Goal: Information Seeking & Learning: Learn about a topic

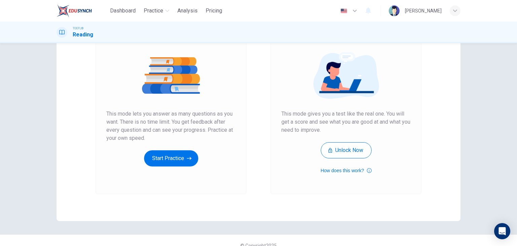
scroll to position [73, 0]
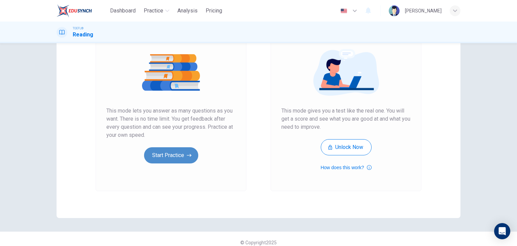
click at [168, 155] on button "Start Practice" at bounding box center [171, 155] width 54 height 16
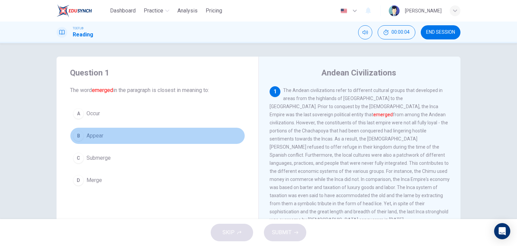
click at [110, 133] on button "B Appear" at bounding box center [157, 135] width 175 height 17
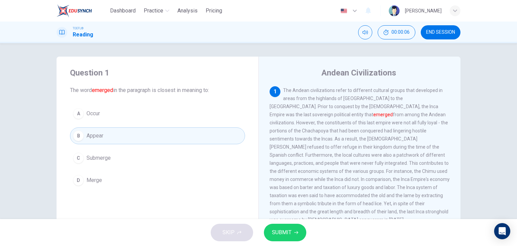
click at [283, 227] on span "SUBMIT" at bounding box center [282, 231] width 20 height 9
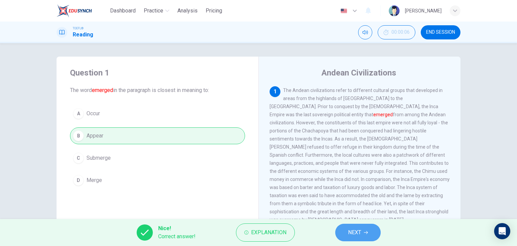
click at [353, 236] on span "NEXT" at bounding box center [354, 231] width 13 height 9
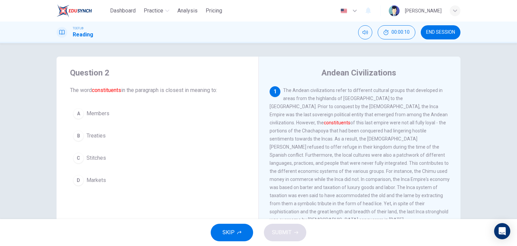
click at [344, 170] on div "1 The Andean civilizations refer to different cultural groups that developed in…" at bounding box center [359, 154] width 180 height 137
click at [483, 112] on div "Question 2 The word constituents in the paragraph is closest in meaning to: A M…" at bounding box center [258, 131] width 517 height 176
click at [113, 112] on button "A Members" at bounding box center [157, 113] width 175 height 17
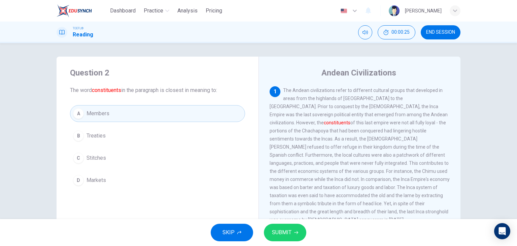
click at [277, 232] on span "SUBMIT" at bounding box center [282, 231] width 20 height 9
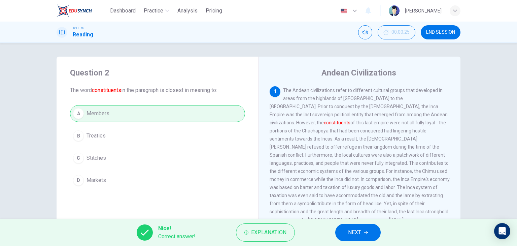
click at [360, 236] on span "NEXT" at bounding box center [354, 231] width 13 height 9
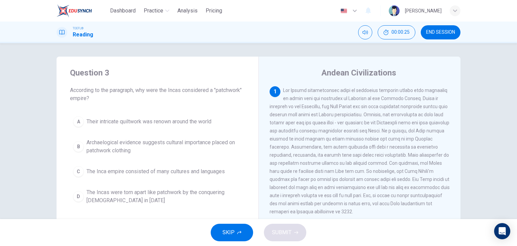
drag, startPoint x: 301, startPoint y: 205, endPoint x: 250, endPoint y: 193, distance: 52.9
click at [250, 193] on div "Question 3 According to the paragraph, why were the Incas considered a "patchwo…" at bounding box center [259, 174] width 404 height 234
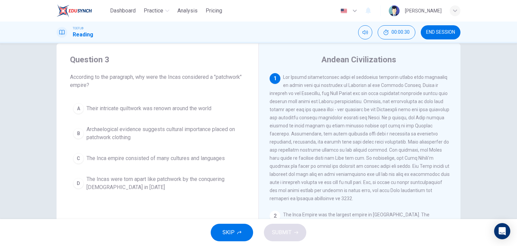
scroll to position [12, 0]
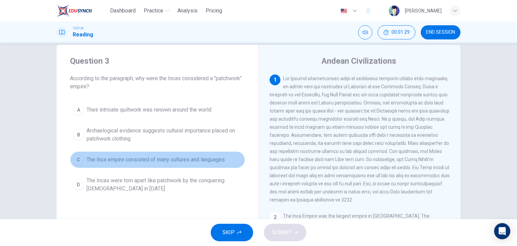
click at [184, 162] on span "The Inca empire consisted of many cultures and languages" at bounding box center [155, 159] width 138 height 8
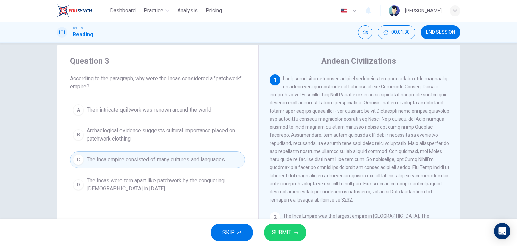
click at [284, 236] on span "SUBMIT" at bounding box center [282, 231] width 20 height 9
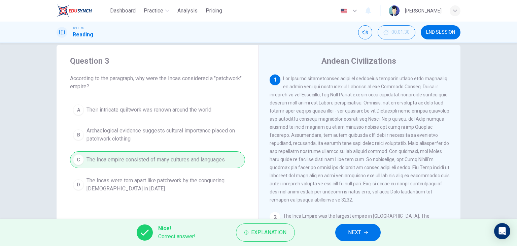
click at [348, 234] on span "NEXT" at bounding box center [354, 231] width 13 height 9
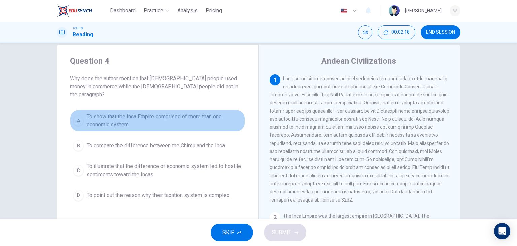
click at [107, 116] on span "To show that the Inca Empire comprised of more than one economic system" at bounding box center [163, 120] width 155 height 16
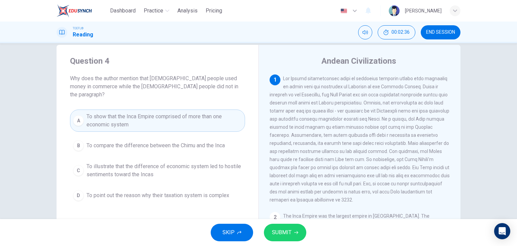
click at [302, 228] on button "SUBMIT" at bounding box center [285, 231] width 42 height 17
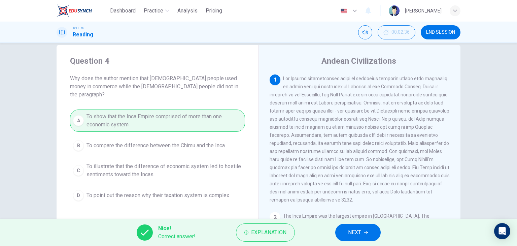
click at [343, 223] on button "NEXT" at bounding box center [357, 231] width 45 height 17
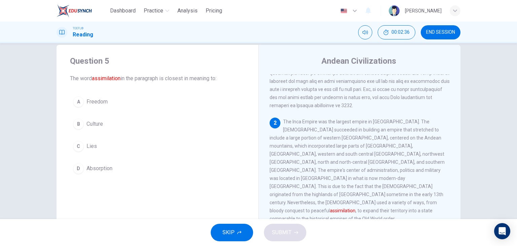
scroll to position [99, 0]
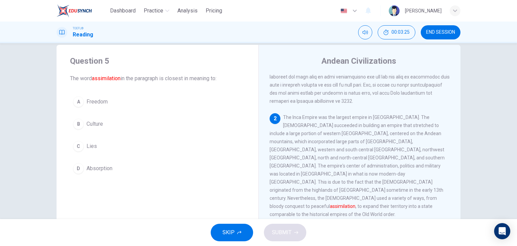
click at [96, 149] on button "C Lies" at bounding box center [157, 146] width 175 height 17
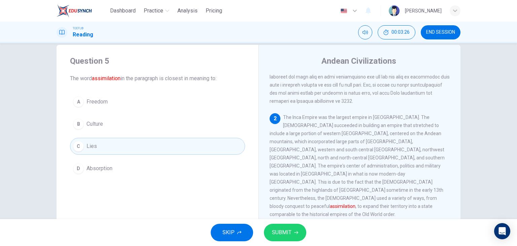
click at [268, 231] on button "SUBMIT" at bounding box center [285, 231] width 42 height 17
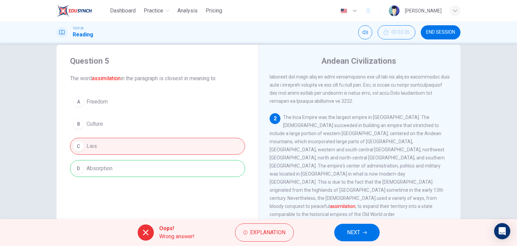
click at [337, 231] on button "NEXT" at bounding box center [356, 231] width 45 height 17
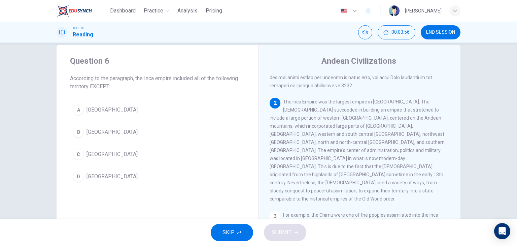
scroll to position [113, 0]
click at [95, 126] on button "B [GEOGRAPHIC_DATA]" at bounding box center [157, 131] width 175 height 17
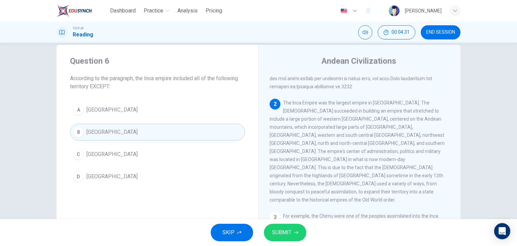
click at [277, 228] on span "SUBMIT" at bounding box center [282, 231] width 20 height 9
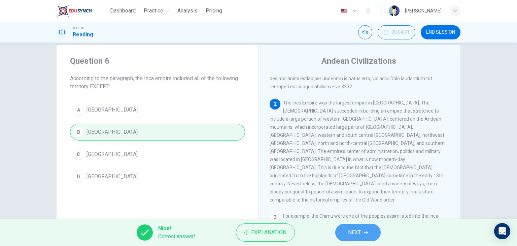
click at [354, 238] on button "NEXT" at bounding box center [357, 231] width 45 height 17
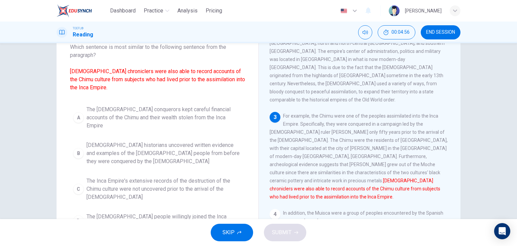
scroll to position [42, 0]
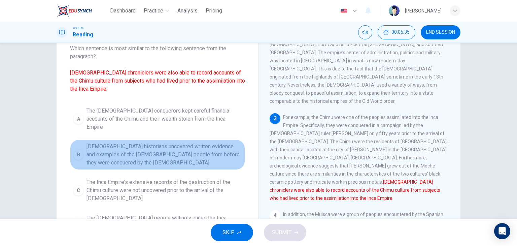
click at [141, 145] on span "[DEMOGRAPHIC_DATA] historians uncovered written evidence and examples of the [D…" at bounding box center [163, 154] width 155 height 24
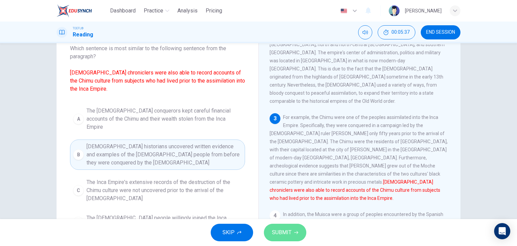
click at [276, 233] on span "SUBMIT" at bounding box center [282, 231] width 20 height 9
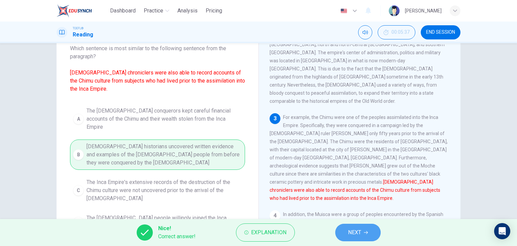
click at [353, 235] on span "NEXT" at bounding box center [354, 231] width 13 height 9
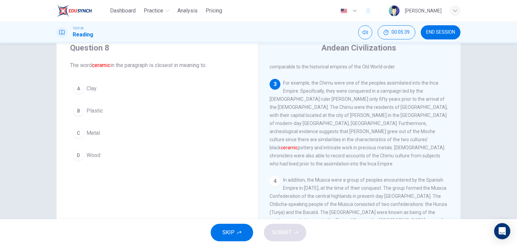
scroll to position [25, 0]
click at [94, 86] on span "Clay" at bounding box center [91, 88] width 10 height 8
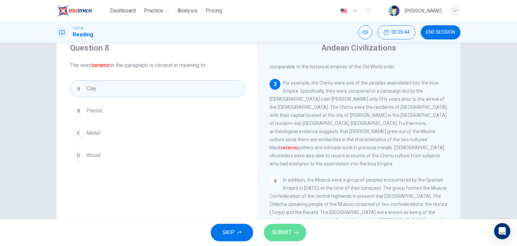
click at [283, 232] on span "SUBMIT" at bounding box center [282, 231] width 20 height 9
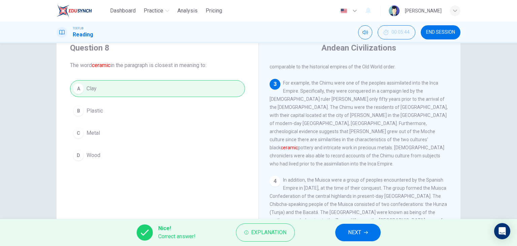
click at [339, 232] on button "NEXT" at bounding box center [357, 231] width 45 height 17
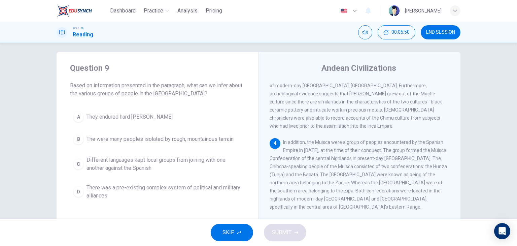
scroll to position [300, 0]
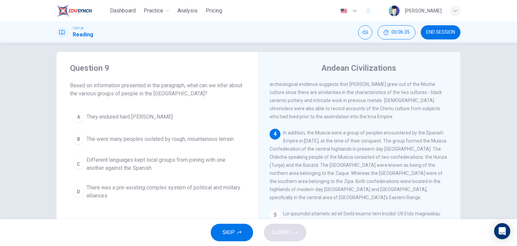
click at [354, 166] on div "1 2 The Inca Empire was the largest empire in [GEOGRAPHIC_DATA]. The [DEMOGRAPH…" at bounding box center [363, 177] width 189 height 193
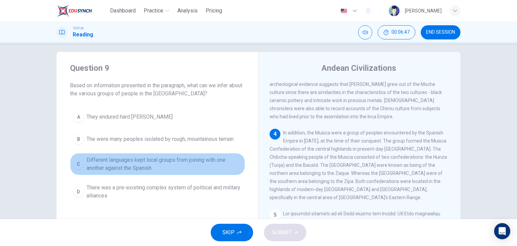
click at [148, 166] on span "Different languages kept local groups from joining with one another against the…" at bounding box center [163, 164] width 155 height 16
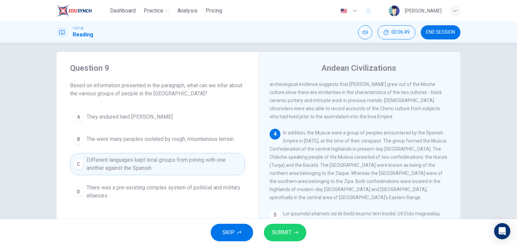
click at [280, 232] on span "SUBMIT" at bounding box center [282, 231] width 20 height 9
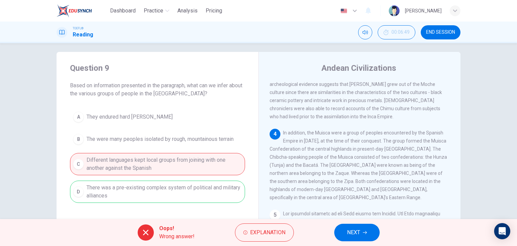
click at [338, 237] on button "NEXT" at bounding box center [356, 231] width 45 height 17
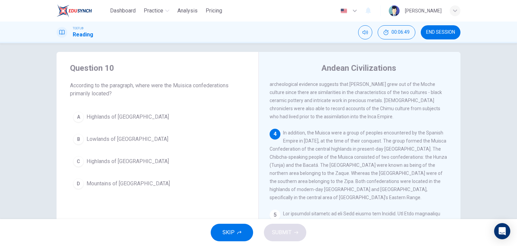
scroll to position [316, 0]
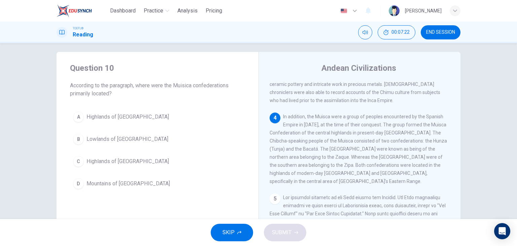
click at [121, 158] on span "Highlands of [GEOGRAPHIC_DATA]" at bounding box center [127, 161] width 82 height 8
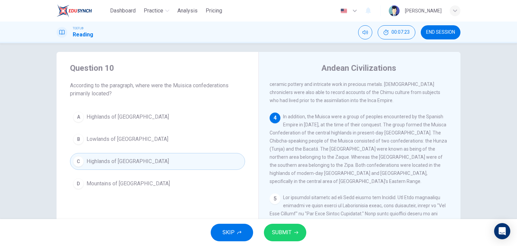
click at [281, 233] on span "SUBMIT" at bounding box center [282, 231] width 20 height 9
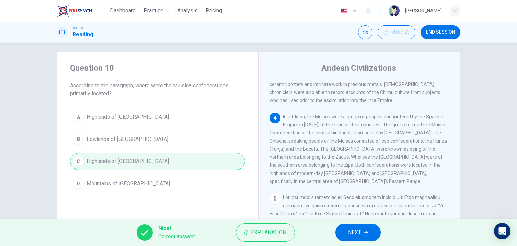
click at [359, 235] on span "NEXT" at bounding box center [354, 231] width 13 height 9
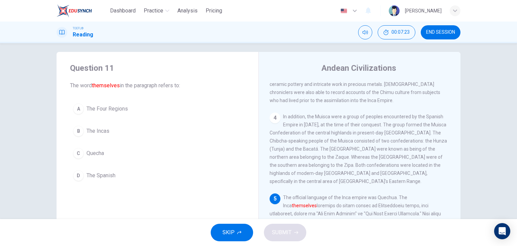
scroll to position [331, 0]
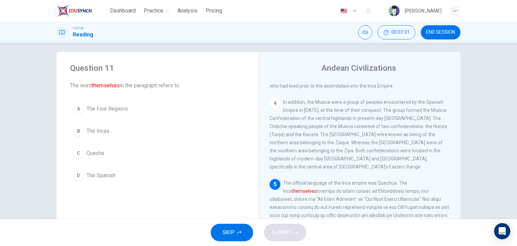
click at [118, 132] on button "B The Incas" at bounding box center [157, 130] width 175 height 17
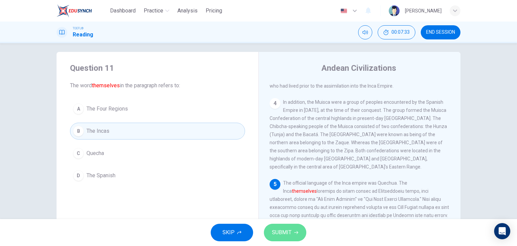
click at [285, 230] on span "SUBMIT" at bounding box center [282, 231] width 20 height 9
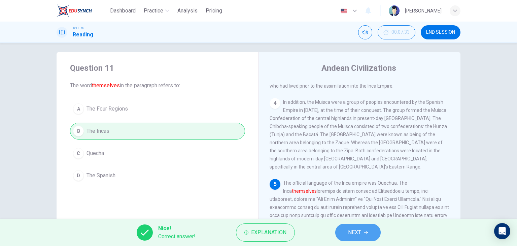
click at [353, 228] on span "NEXT" at bounding box center [354, 231] width 13 height 9
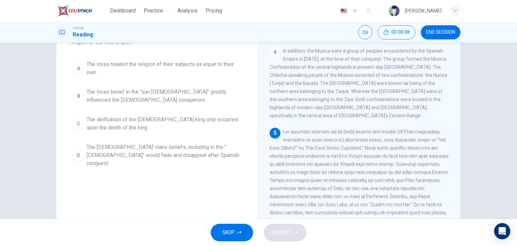
scroll to position [56, 0]
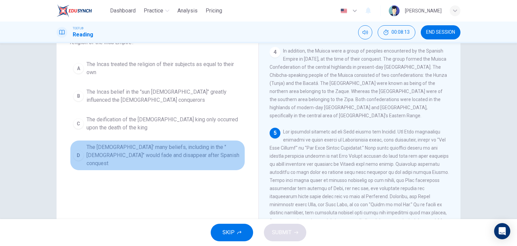
click at [196, 151] on span "The [DEMOGRAPHIC_DATA]' many beliefs, including in the "[DEMOGRAPHIC_DATA]" wou…" at bounding box center [163, 155] width 155 height 24
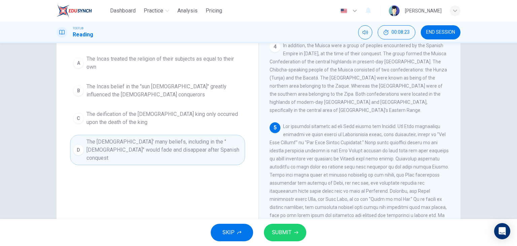
scroll to position [62, 0]
click at [284, 231] on span "SUBMIT" at bounding box center [282, 231] width 20 height 9
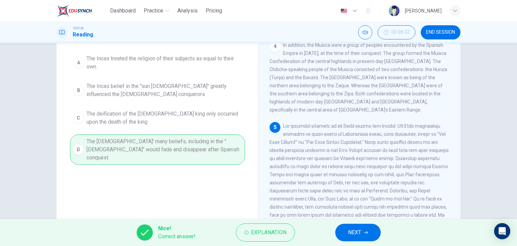
click at [343, 229] on button "NEXT" at bounding box center [357, 231] width 45 height 17
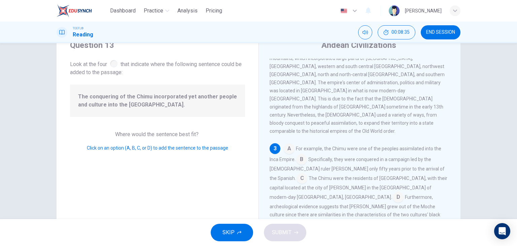
scroll to position [25, 0]
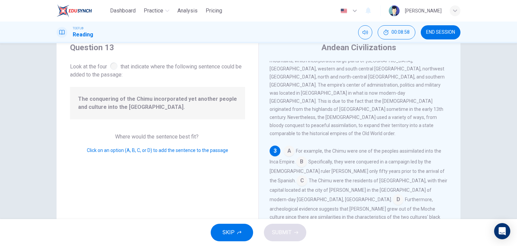
click at [285, 146] on input at bounding box center [289, 151] width 11 height 11
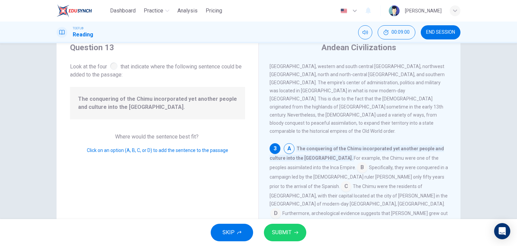
scroll to position [169, 0]
click at [290, 235] on span "SUBMIT" at bounding box center [282, 231] width 20 height 9
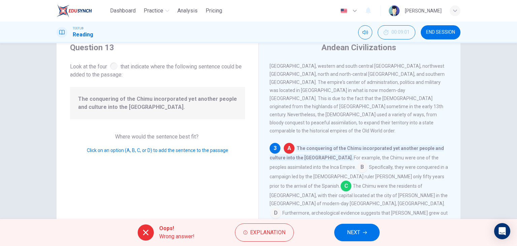
click at [340, 219] on div "Oops! Wrong answer! Explanation NEXT" at bounding box center [258, 232] width 517 height 27
click at [355, 231] on span "NEXT" at bounding box center [353, 231] width 13 height 9
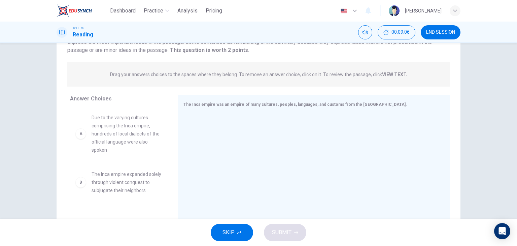
scroll to position [65, 0]
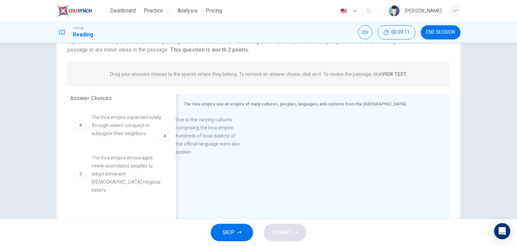
drag, startPoint x: 131, startPoint y: 150, endPoint x: 225, endPoint y: 150, distance: 93.8
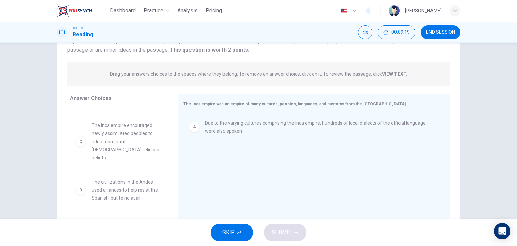
scroll to position [34, 0]
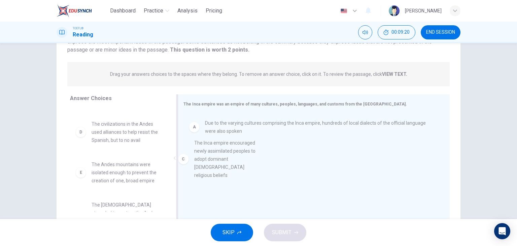
drag, startPoint x: 121, startPoint y: 141, endPoint x: 234, endPoint y: 164, distance: 115.0
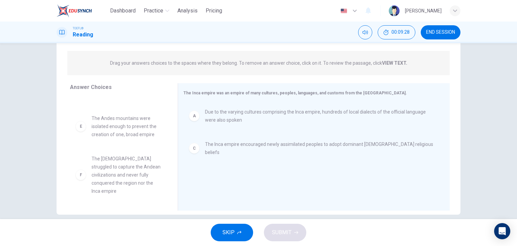
scroll to position [77, 0]
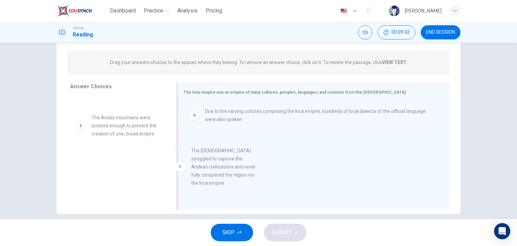
drag, startPoint x: 128, startPoint y: 165, endPoint x: 235, endPoint y: 159, distance: 107.8
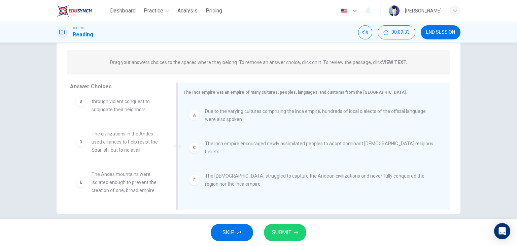
scroll to position [12, 0]
click at [278, 228] on span "SUBMIT" at bounding box center [282, 231] width 20 height 9
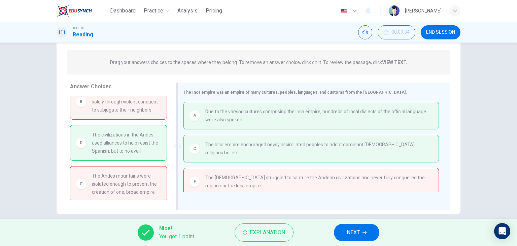
scroll to position [85, 0]
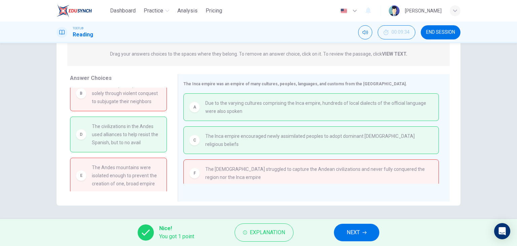
click at [357, 228] on span "NEXT" at bounding box center [352, 231] width 13 height 9
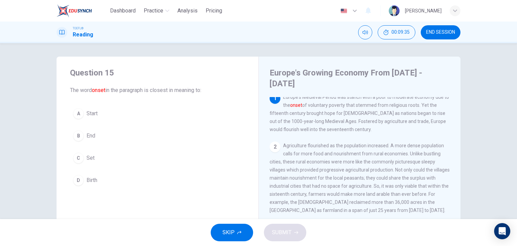
scroll to position [0, 0]
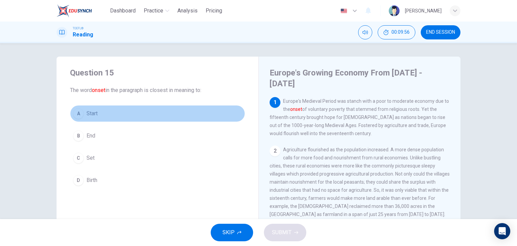
click at [90, 118] on button "A Start" at bounding box center [157, 113] width 175 height 17
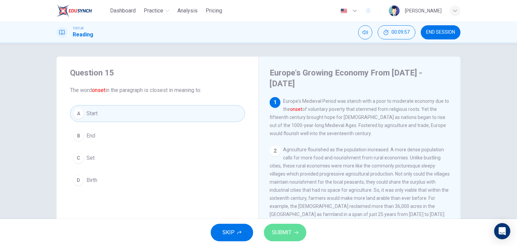
click at [286, 232] on span "SUBMIT" at bounding box center [282, 231] width 20 height 9
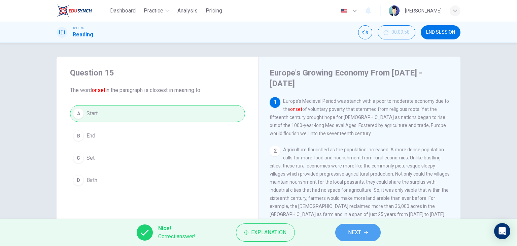
click at [357, 224] on button "NEXT" at bounding box center [357, 231] width 45 height 17
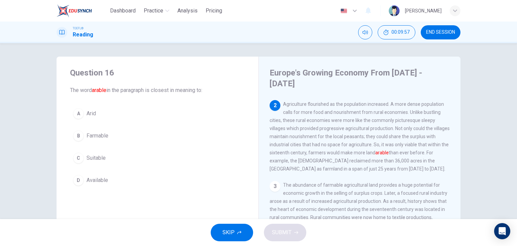
scroll to position [50, 0]
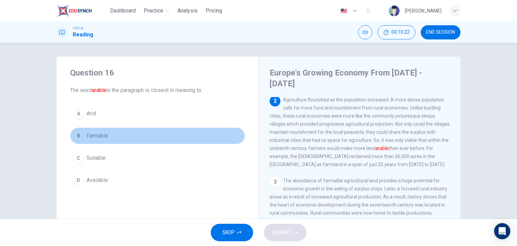
click at [111, 135] on button "B Farmable" at bounding box center [157, 135] width 175 height 17
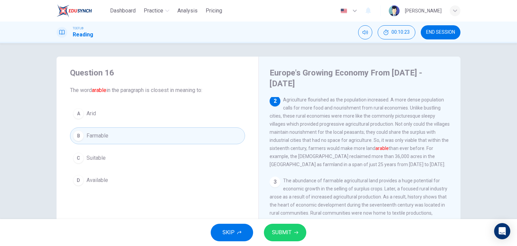
click at [283, 229] on span "SUBMIT" at bounding box center [282, 231] width 20 height 9
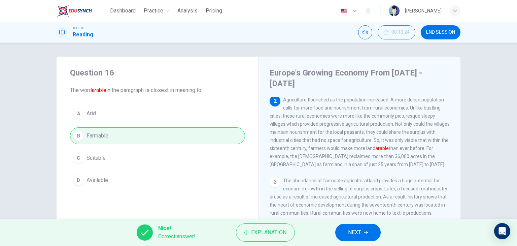
click at [353, 233] on span "NEXT" at bounding box center [354, 231] width 13 height 9
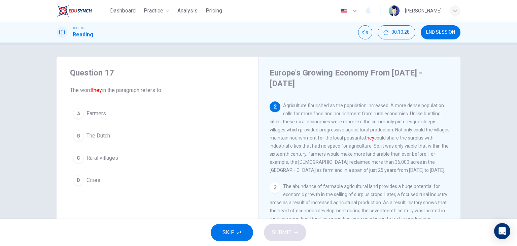
scroll to position [44, 0]
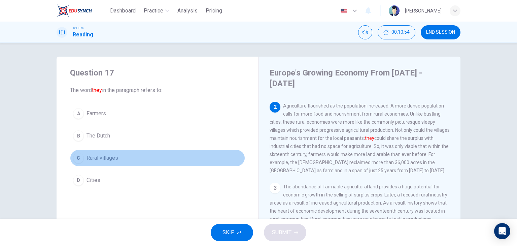
click at [113, 163] on button "C Rural villages" at bounding box center [157, 157] width 175 height 17
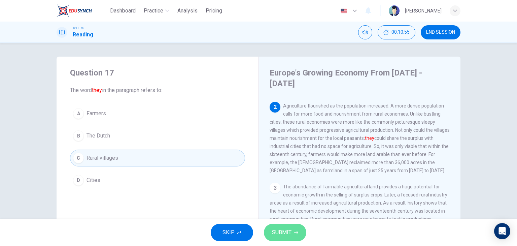
click at [284, 232] on span "SUBMIT" at bounding box center [282, 231] width 20 height 9
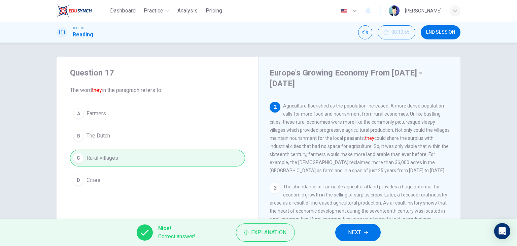
click at [363, 241] on div "Nice! Correct answer! Explanation NEXT" at bounding box center [258, 232] width 517 height 27
click at [357, 235] on span "NEXT" at bounding box center [354, 231] width 13 height 9
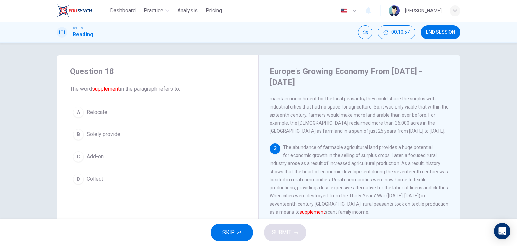
scroll to position [2, 0]
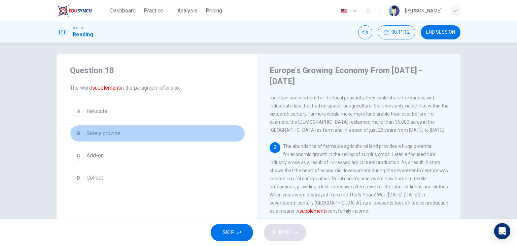
click at [106, 137] on button "B Solely provide" at bounding box center [157, 133] width 175 height 17
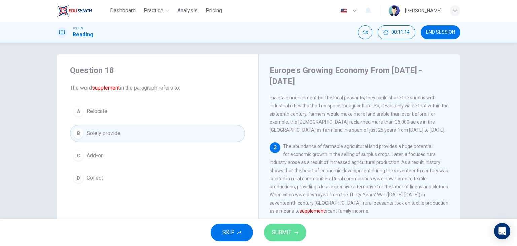
click at [284, 230] on span "SUBMIT" at bounding box center [282, 231] width 20 height 9
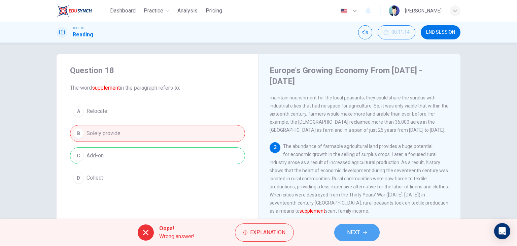
click at [348, 231] on span "NEXT" at bounding box center [353, 231] width 13 height 9
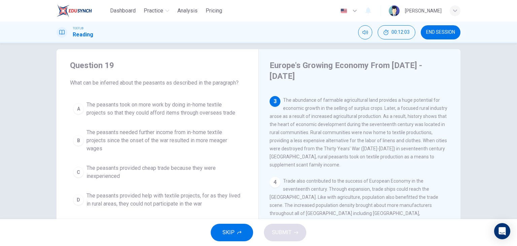
scroll to position [8, 0]
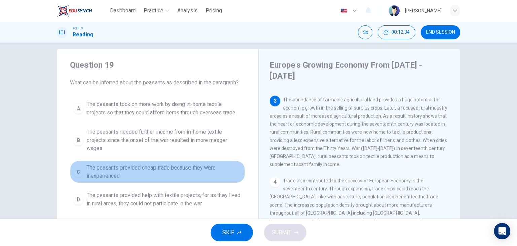
click at [177, 167] on span "The peasants provided cheap trade because they were inexperienced" at bounding box center [163, 171] width 155 height 16
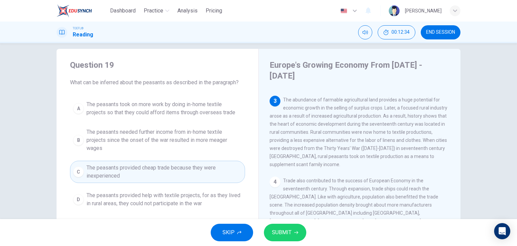
click at [239, 202] on span "The peasants provided help with textile projects, for as they lived in rural ar…" at bounding box center [163, 199] width 155 height 16
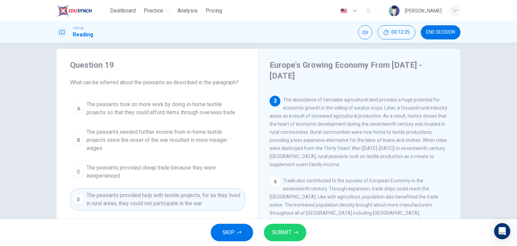
click at [205, 166] on span "The peasants provided cheap trade because they were inexperienced" at bounding box center [163, 171] width 155 height 16
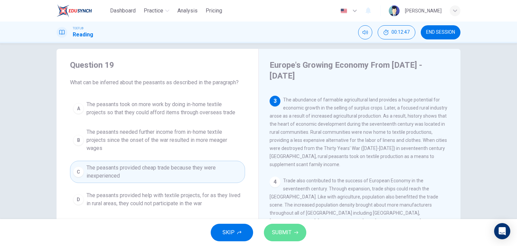
click at [284, 235] on span "SUBMIT" at bounding box center [282, 231] width 20 height 9
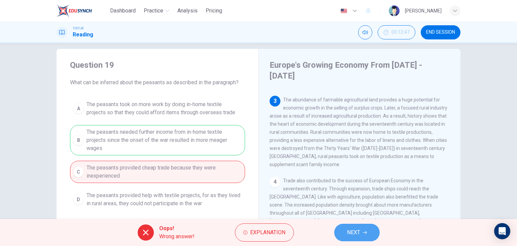
click at [336, 228] on button "NEXT" at bounding box center [356, 231] width 45 height 17
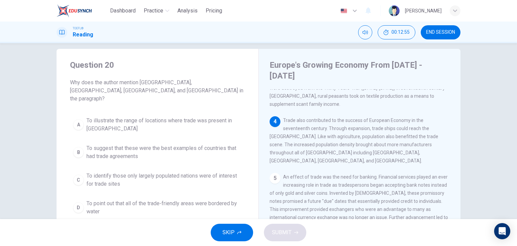
scroll to position [211, 0]
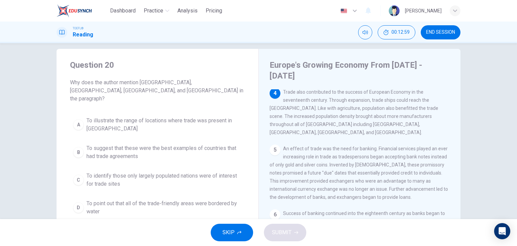
click at [437, 34] on span "END SESSION" at bounding box center [440, 32] width 29 height 5
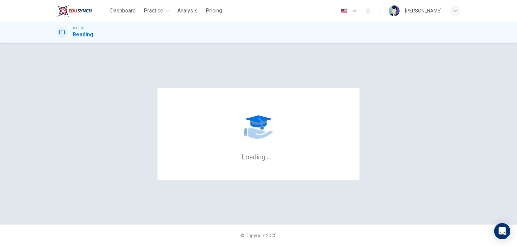
scroll to position [0, 0]
